Goal: Task Accomplishment & Management: Use online tool/utility

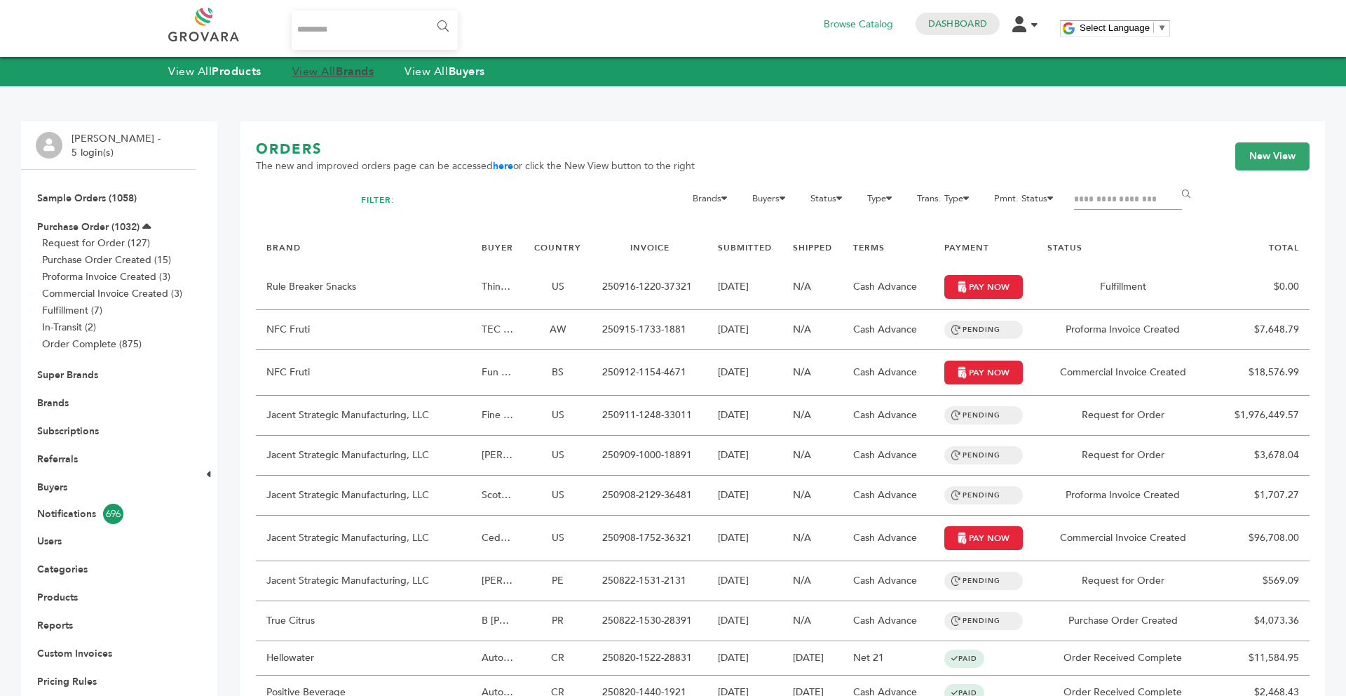
click at [327, 79] on link "View All Brands" at bounding box center [333, 71] width 82 height 15
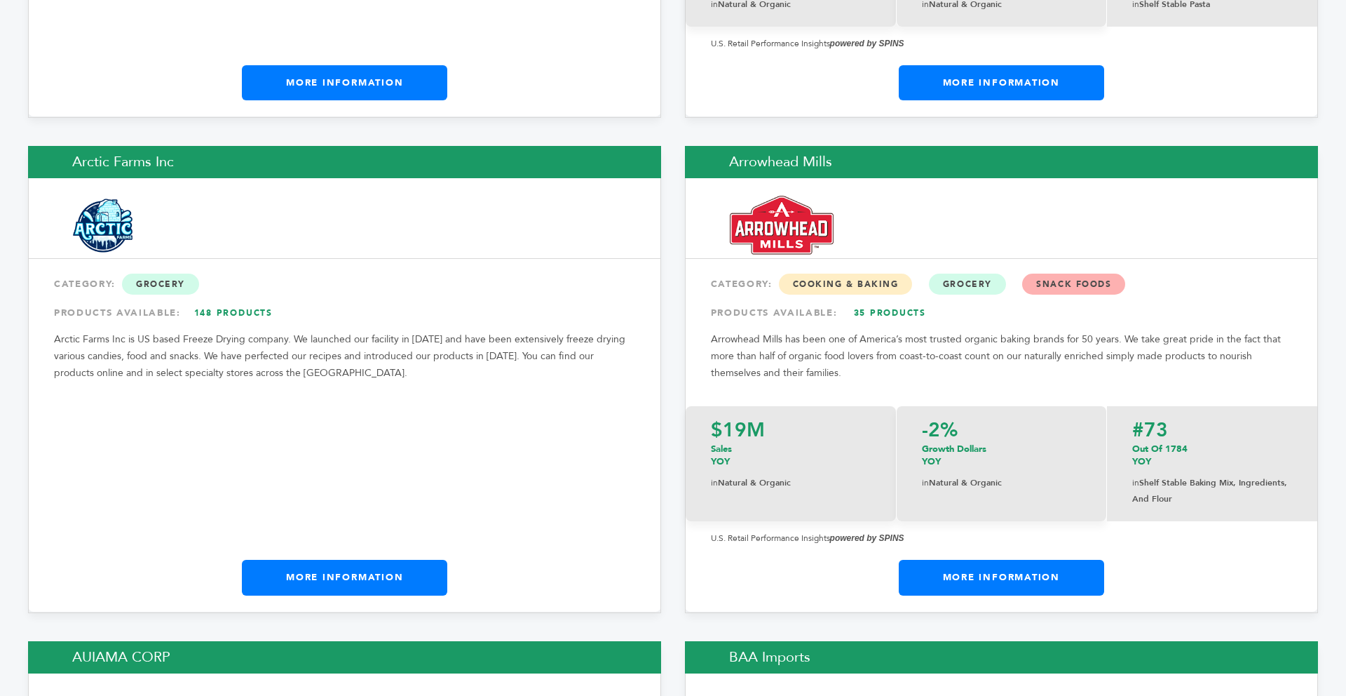
scroll to position [2132, 0]
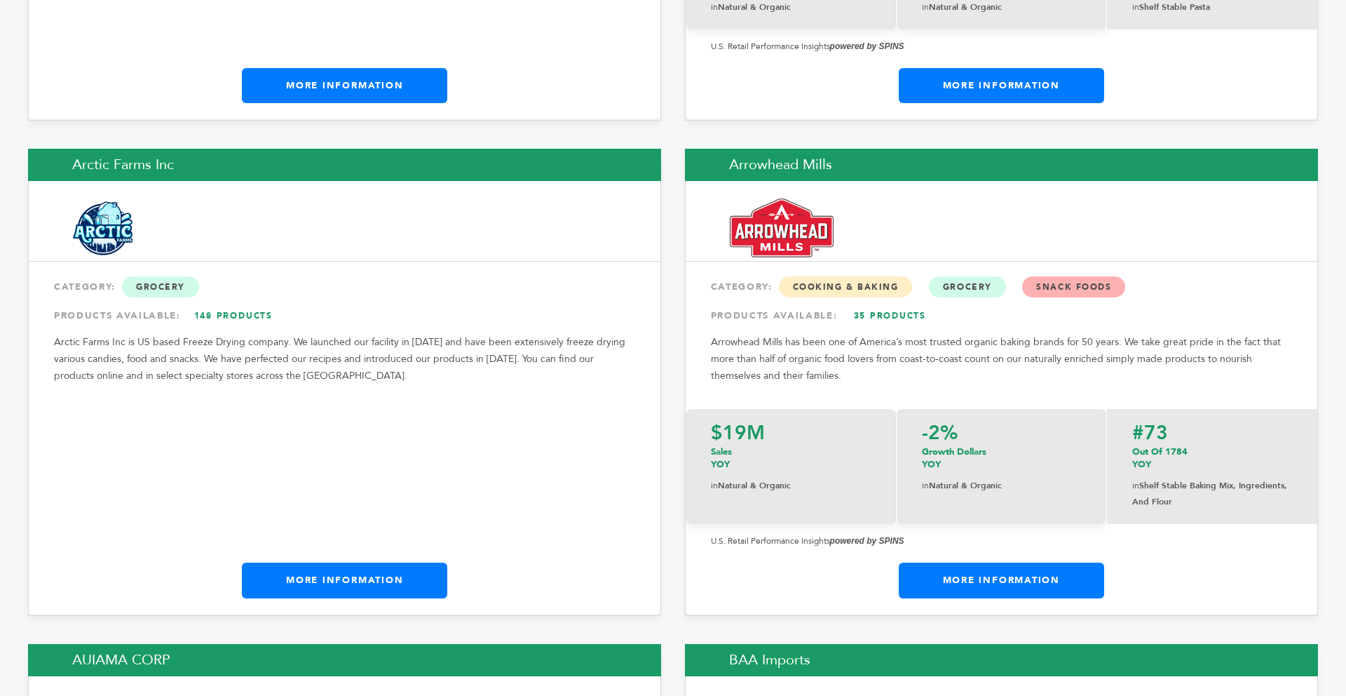
click at [342, 562] on link "More Information" at bounding box center [344, 579] width 205 height 35
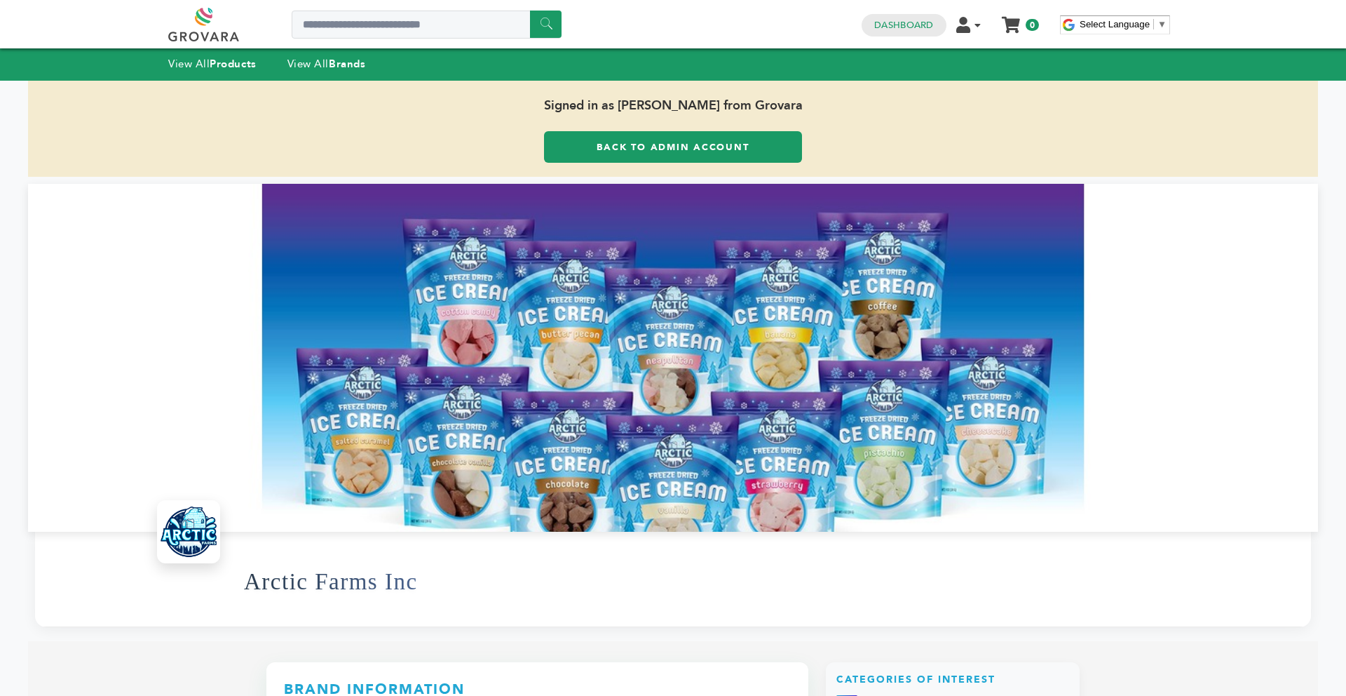
click at [688, 152] on link "Back to Admin Account" at bounding box center [673, 147] width 258 height 32
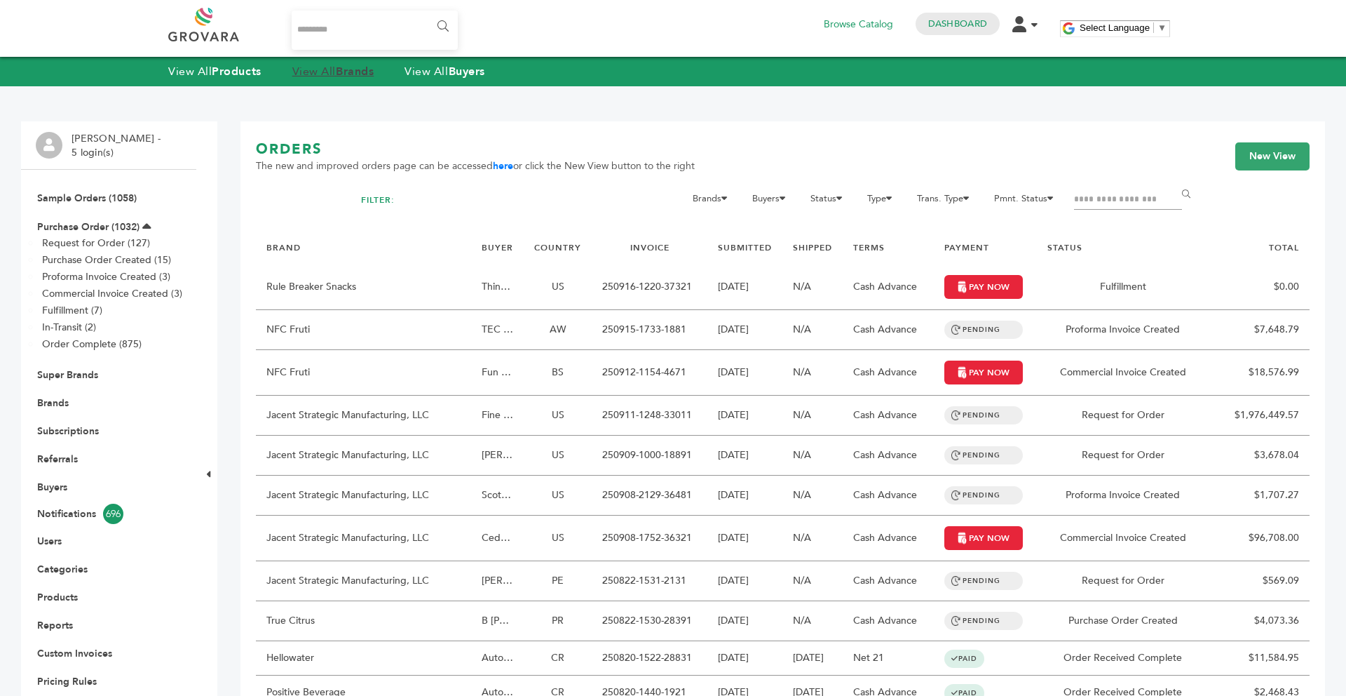
click at [360, 74] on strong "Brands" at bounding box center [355, 71] width 38 height 15
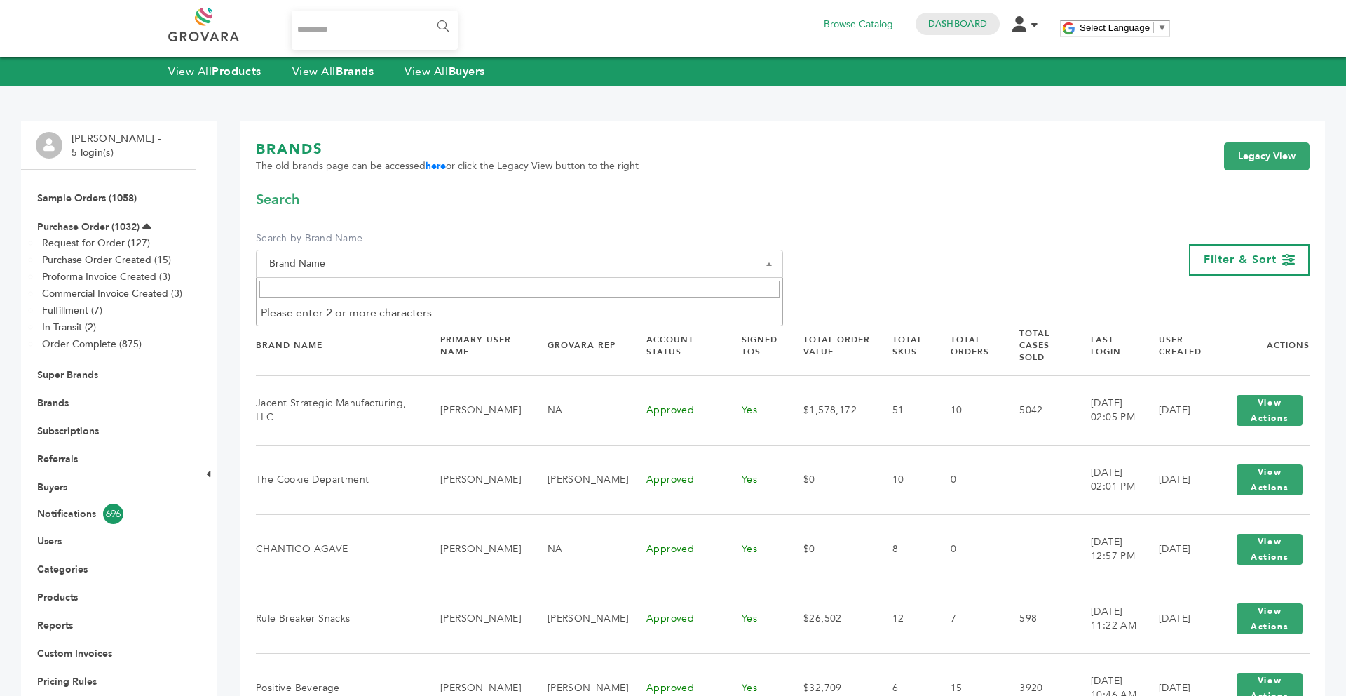
click at [367, 268] on span "Brand Name" at bounding box center [520, 264] width 512 height 20
click at [344, 291] on input "Search" at bounding box center [519, 290] width 520 height 18
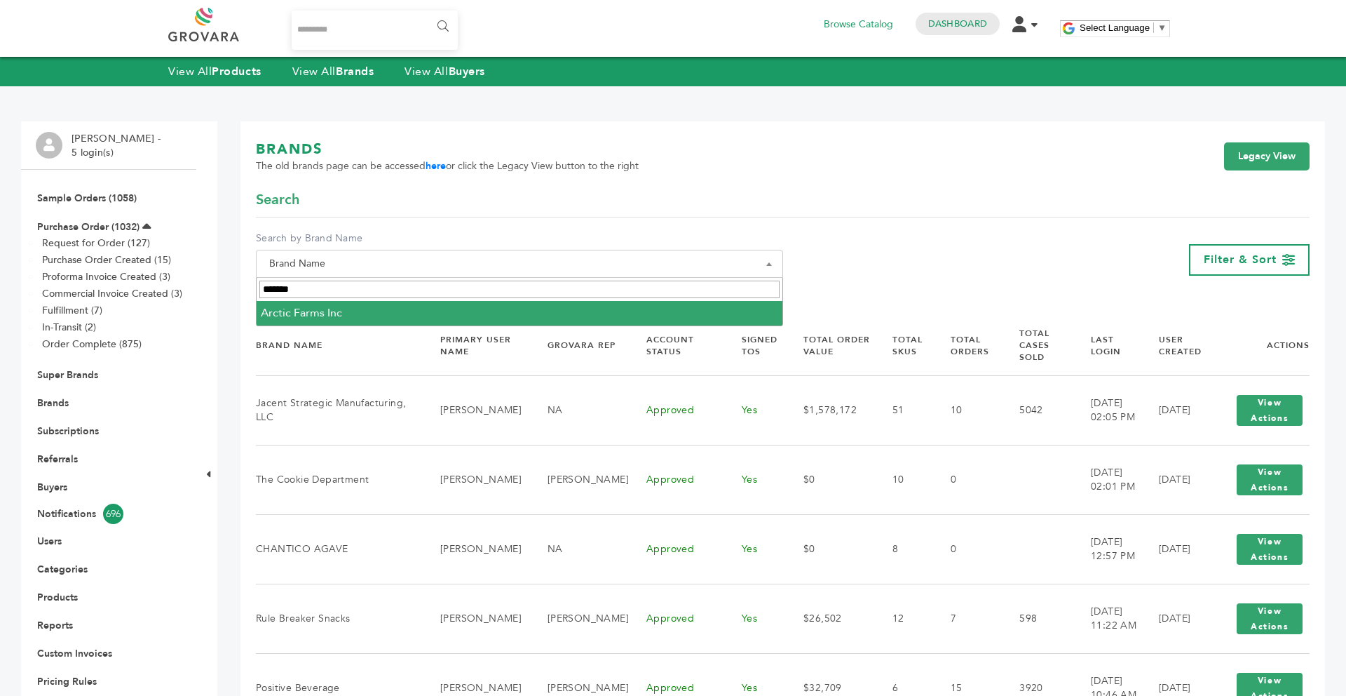
type input "******"
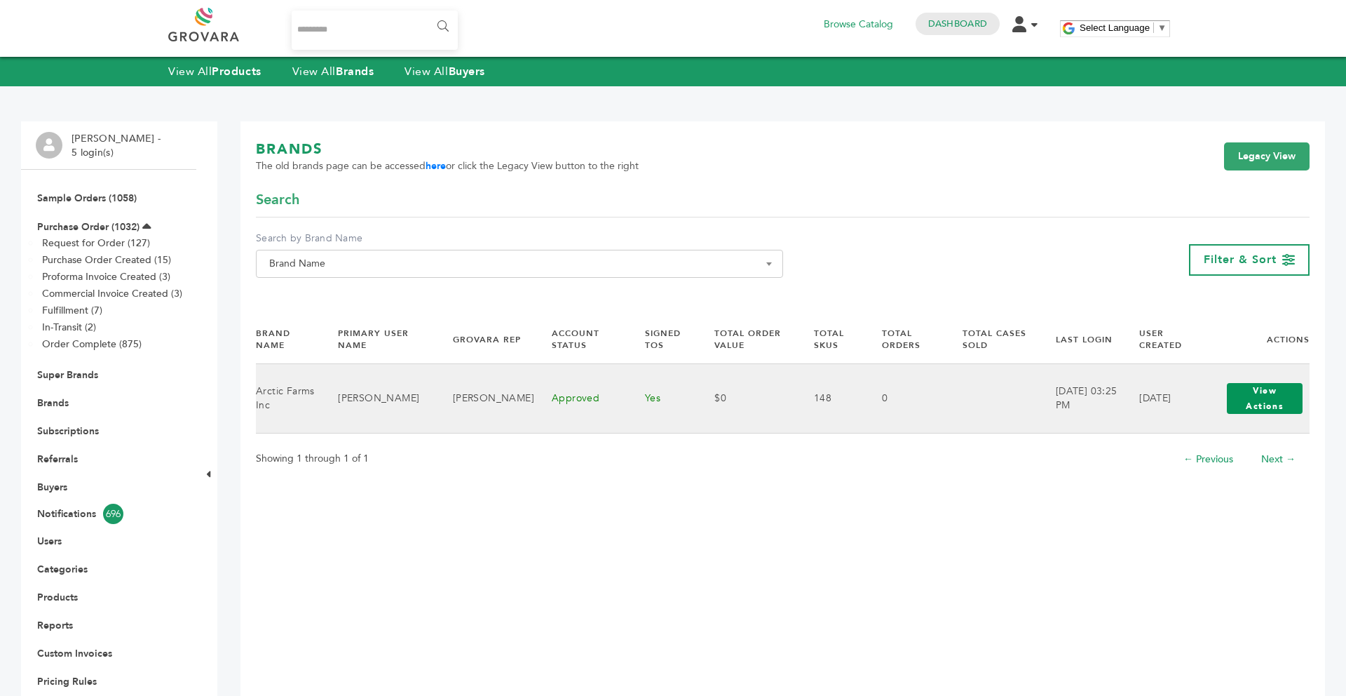
click at [1246, 402] on button "View Actions" at bounding box center [1265, 398] width 76 height 31
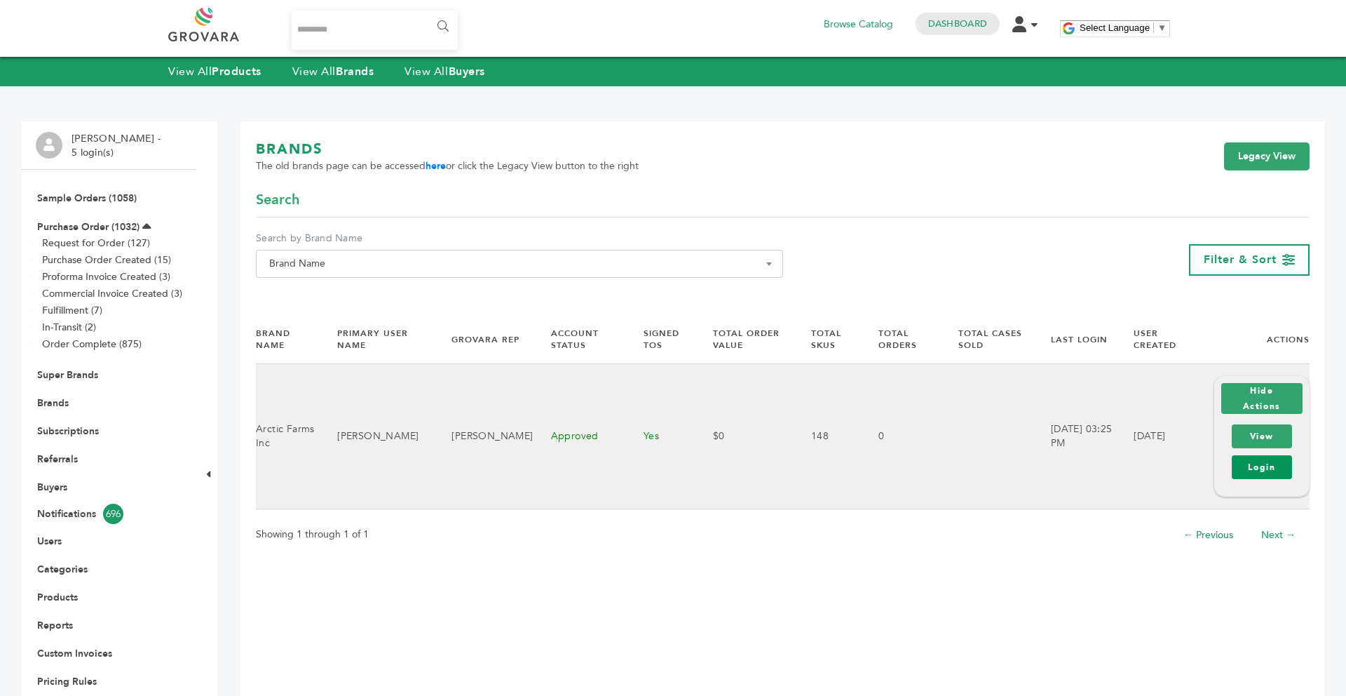
click at [1260, 472] on link "Login" at bounding box center [1262, 467] width 60 height 24
